Goal: Task Accomplishment & Management: Use online tool/utility

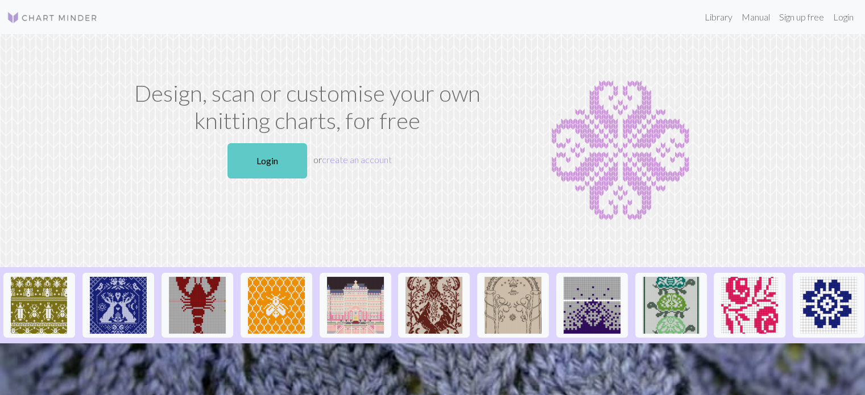
click at [259, 165] on link "Login" at bounding box center [267, 160] width 80 height 35
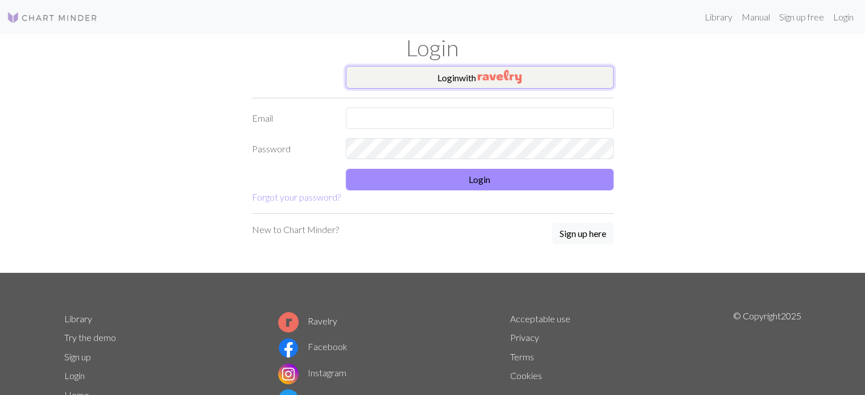
click at [453, 82] on button "Login with" at bounding box center [480, 77] width 268 height 23
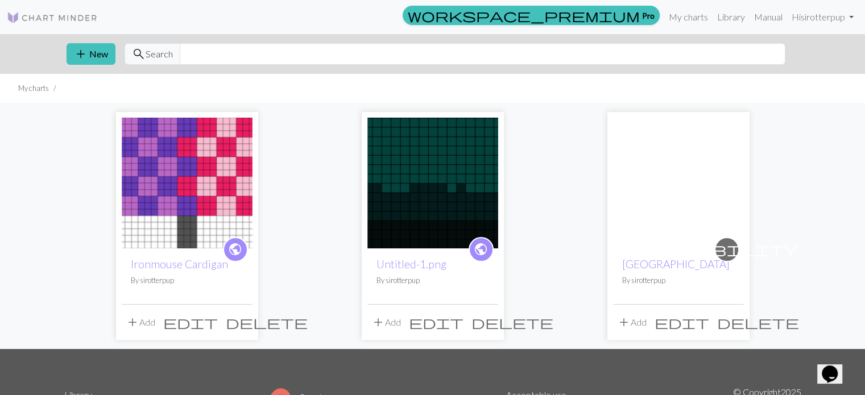
click at [162, 172] on img at bounding box center [187, 183] width 131 height 131
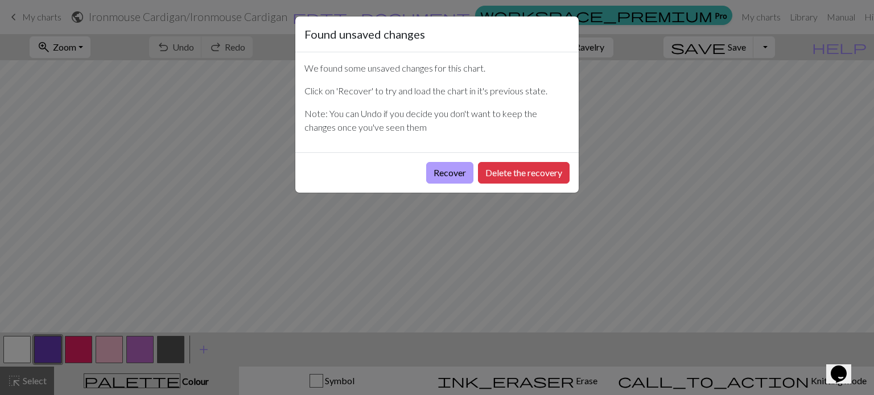
click at [457, 172] on button "Recover" at bounding box center [449, 173] width 47 height 22
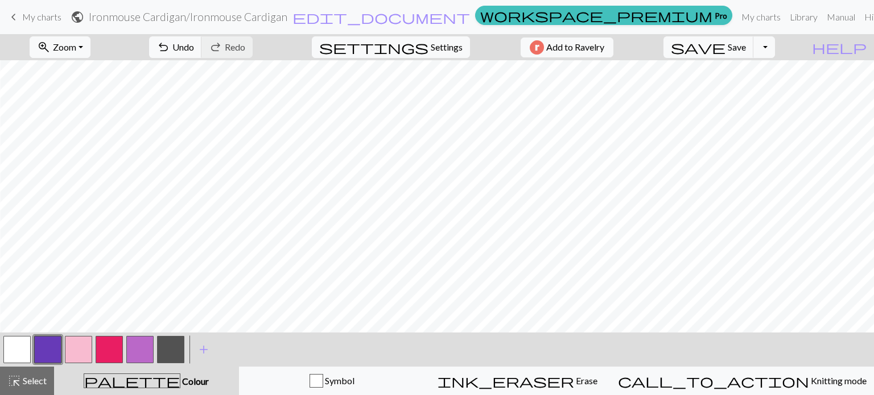
scroll to position [0, 1252]
